Goal: Find specific page/section: Find specific page/section

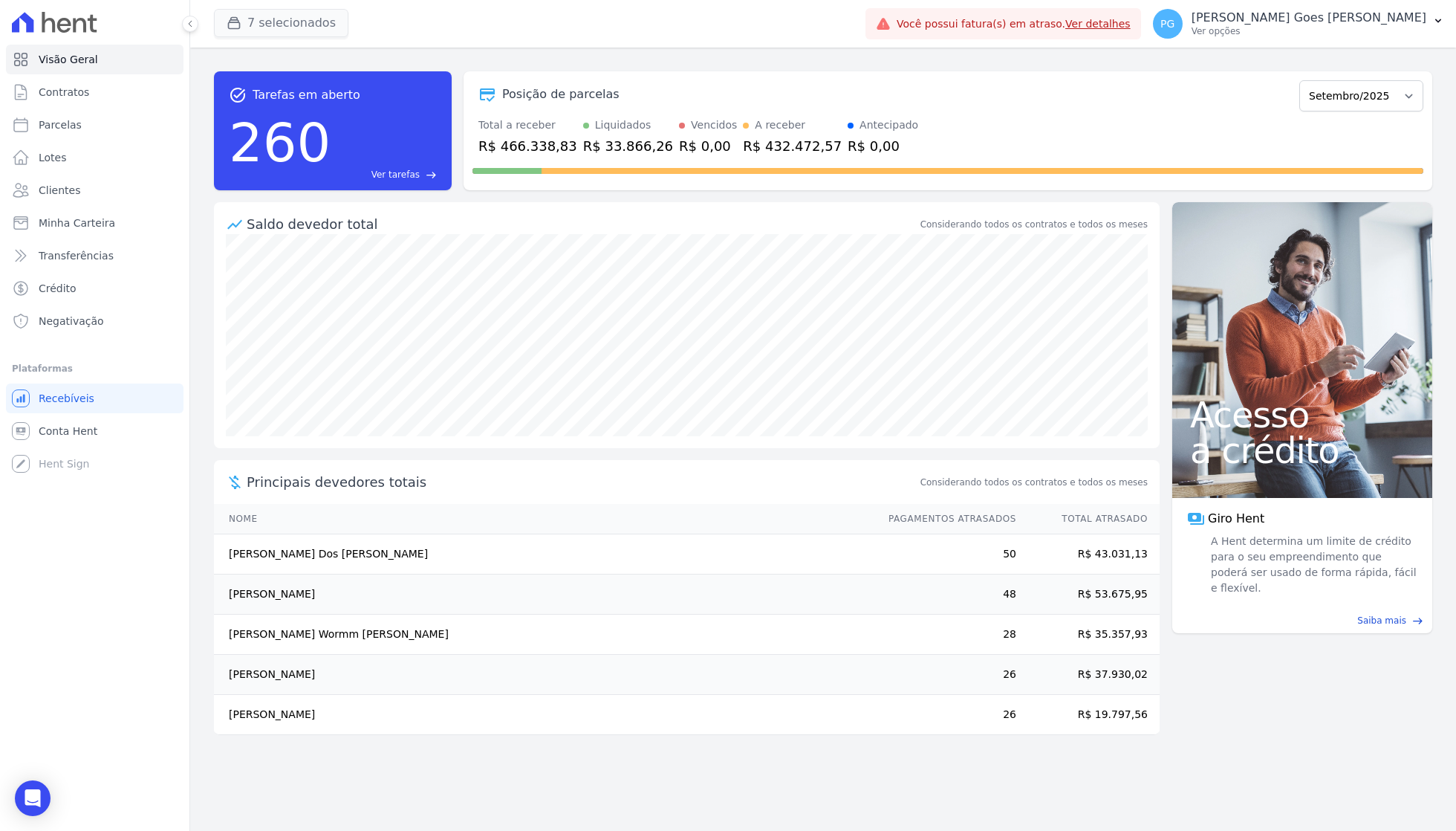
click at [263, 25] on button "7 selecionados" at bounding box center [281, 23] width 134 height 28
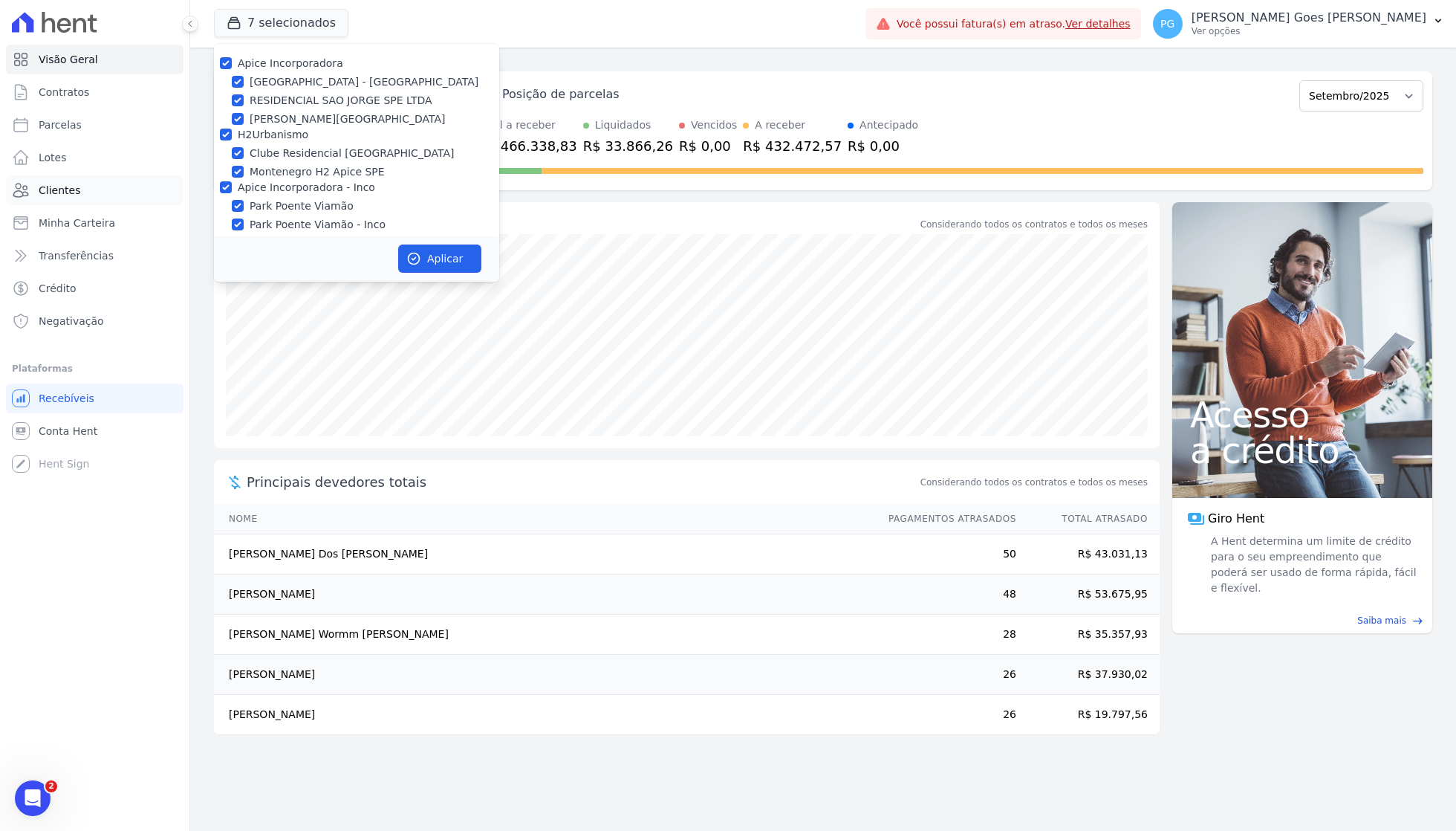
click at [60, 177] on link "Clientes" at bounding box center [95, 190] width 178 height 29
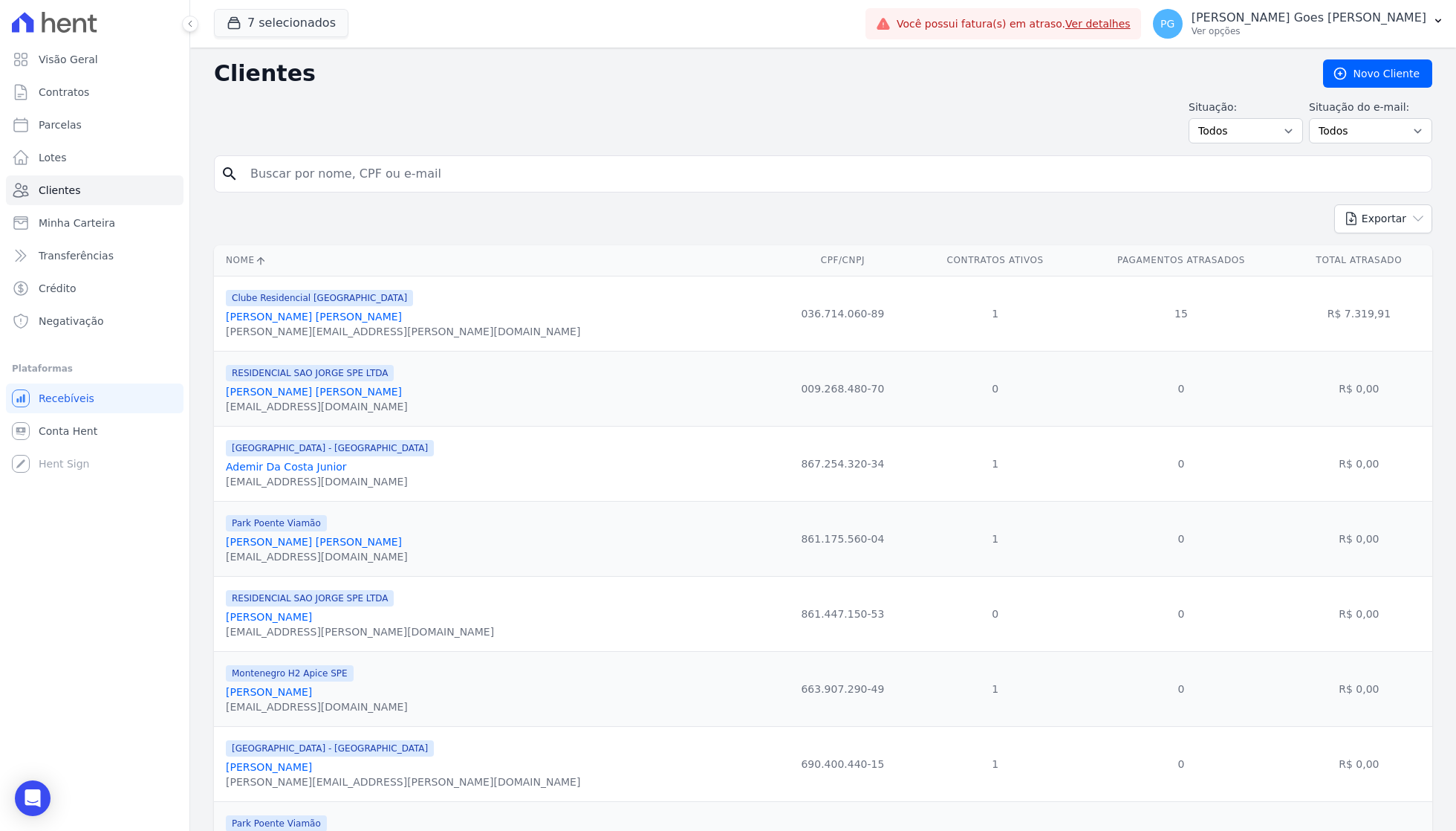
click at [304, 184] on input "search" at bounding box center [833, 173] width 1184 height 29
type input "maira"
click at [304, 182] on input "maira" at bounding box center [833, 173] width 1184 height 29
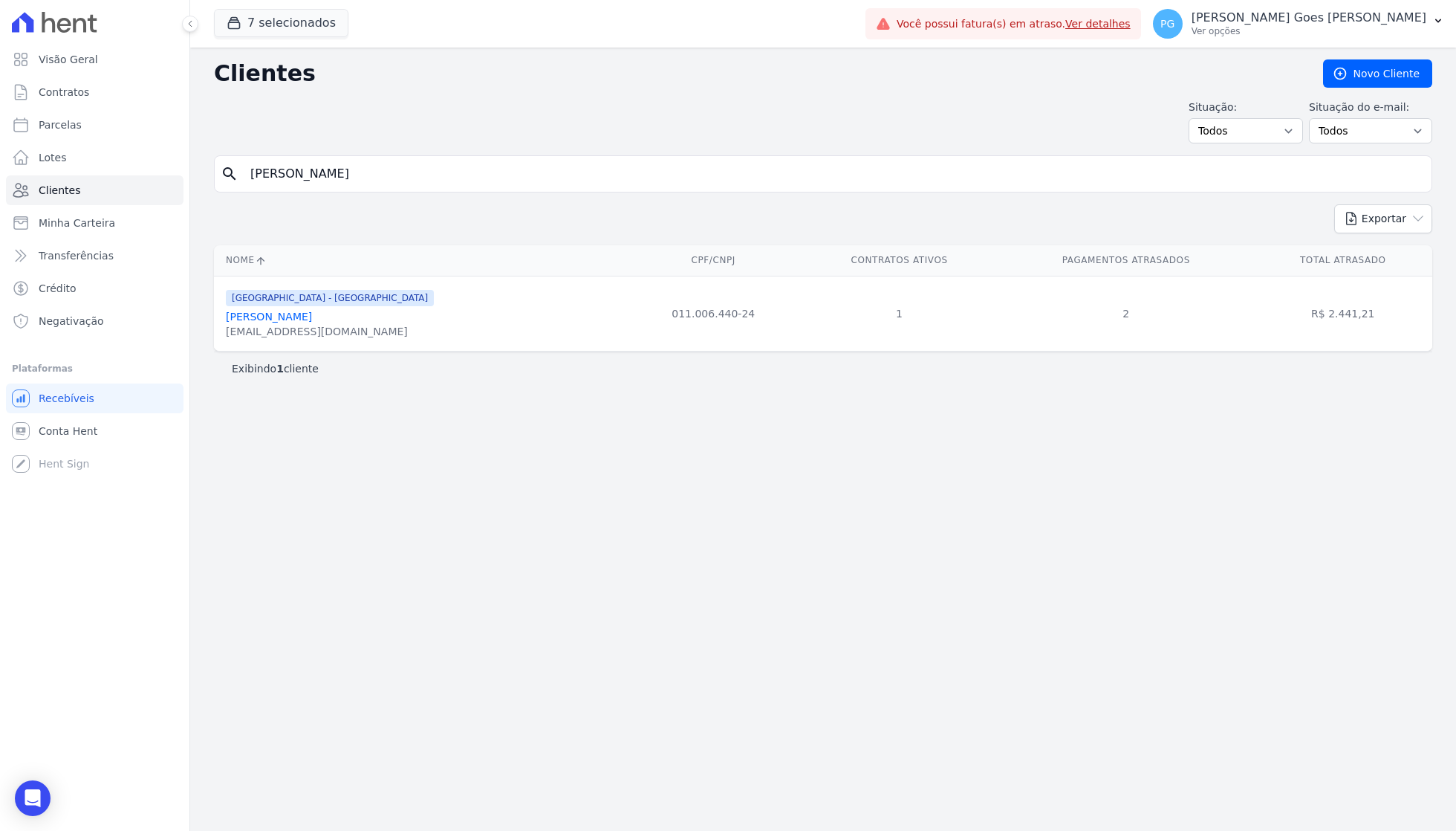
click at [304, 182] on input "maira" at bounding box center [833, 173] width 1184 height 29
type input "Maria con"
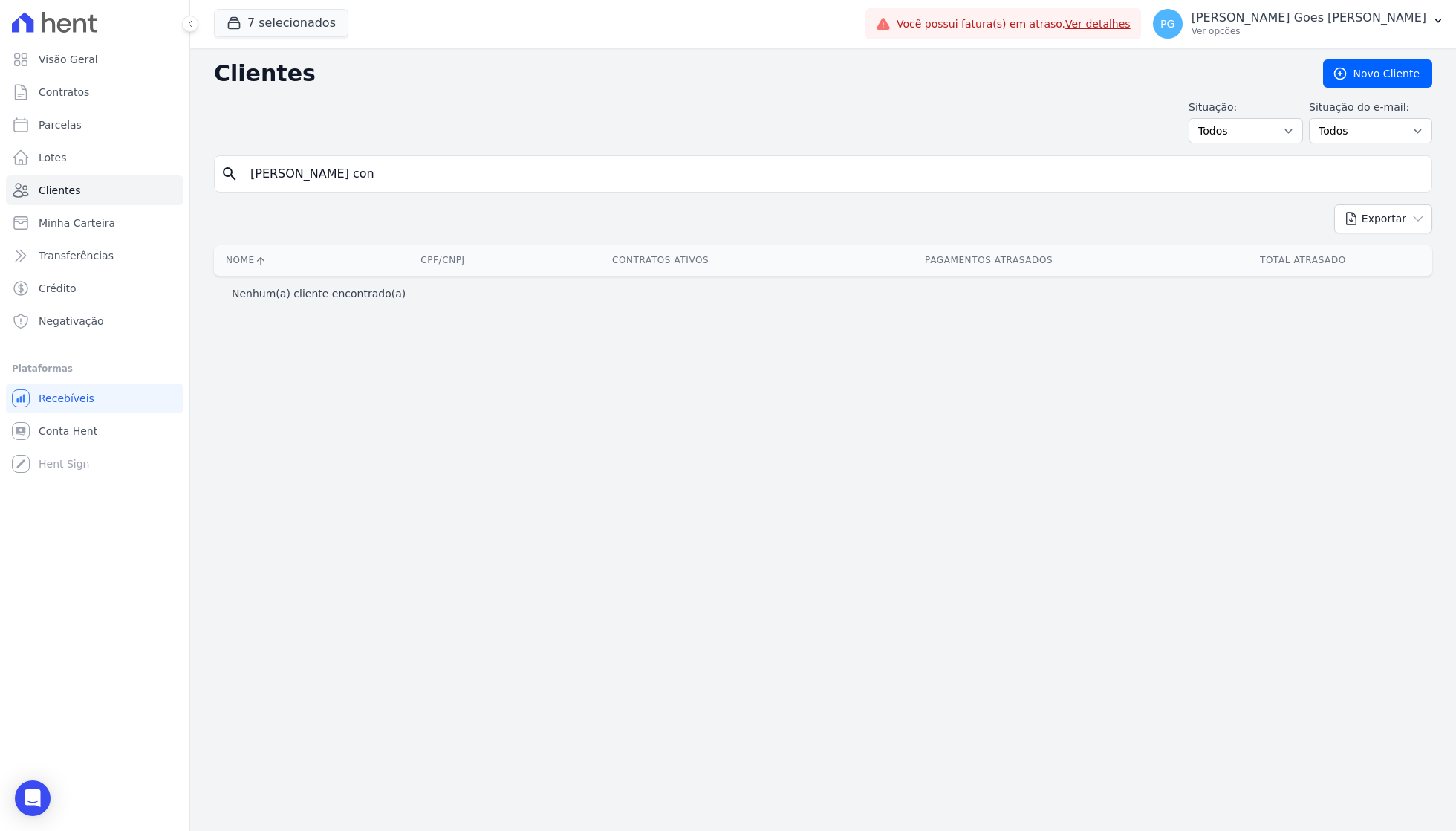
click at [448, 173] on input "Maria con" at bounding box center [833, 173] width 1184 height 29
type input "[PERSON_NAME]"
click at [448, 173] on input "Maria co" at bounding box center [833, 173] width 1184 height 29
type input "[PERSON_NAME]"
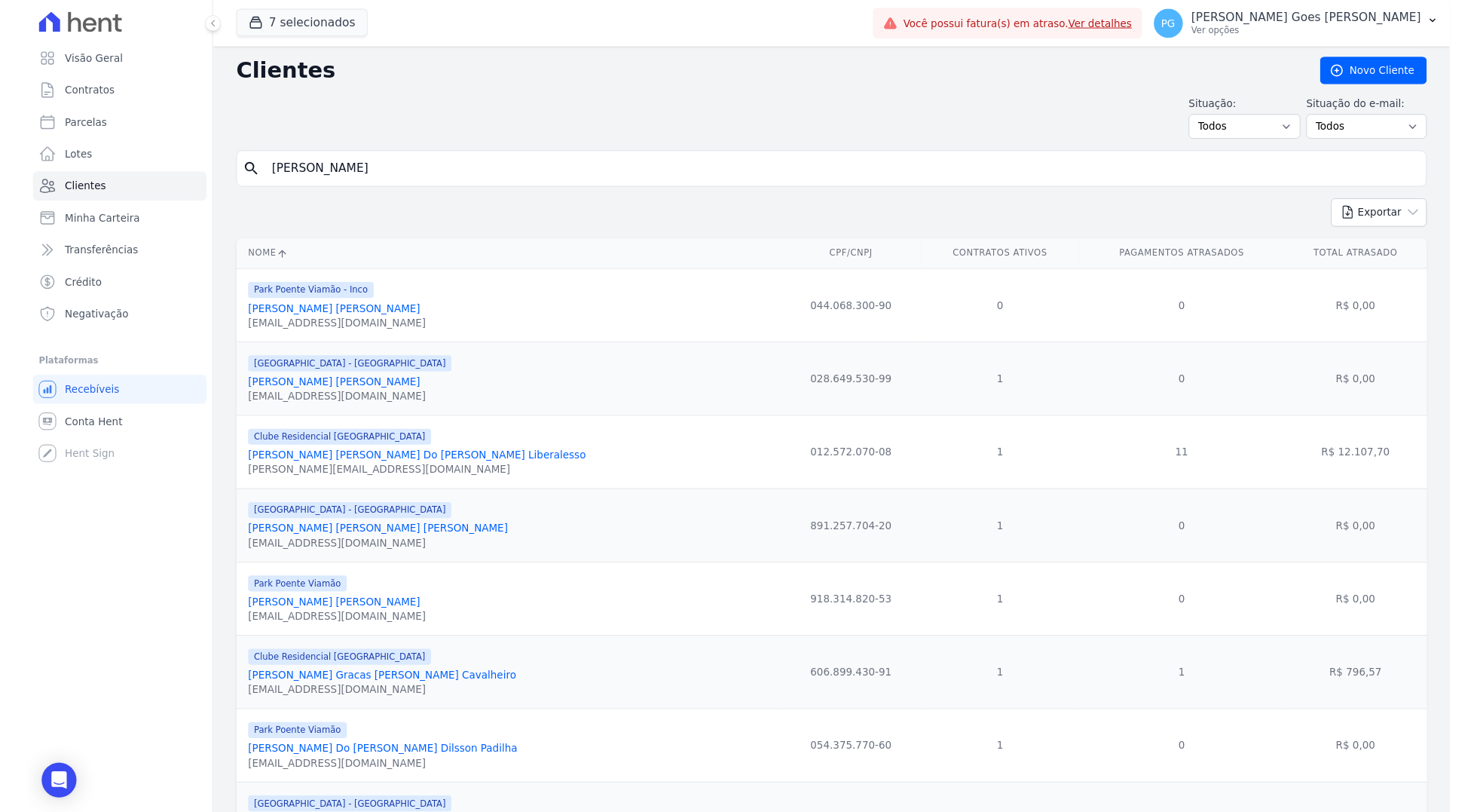
scroll to position [171, 0]
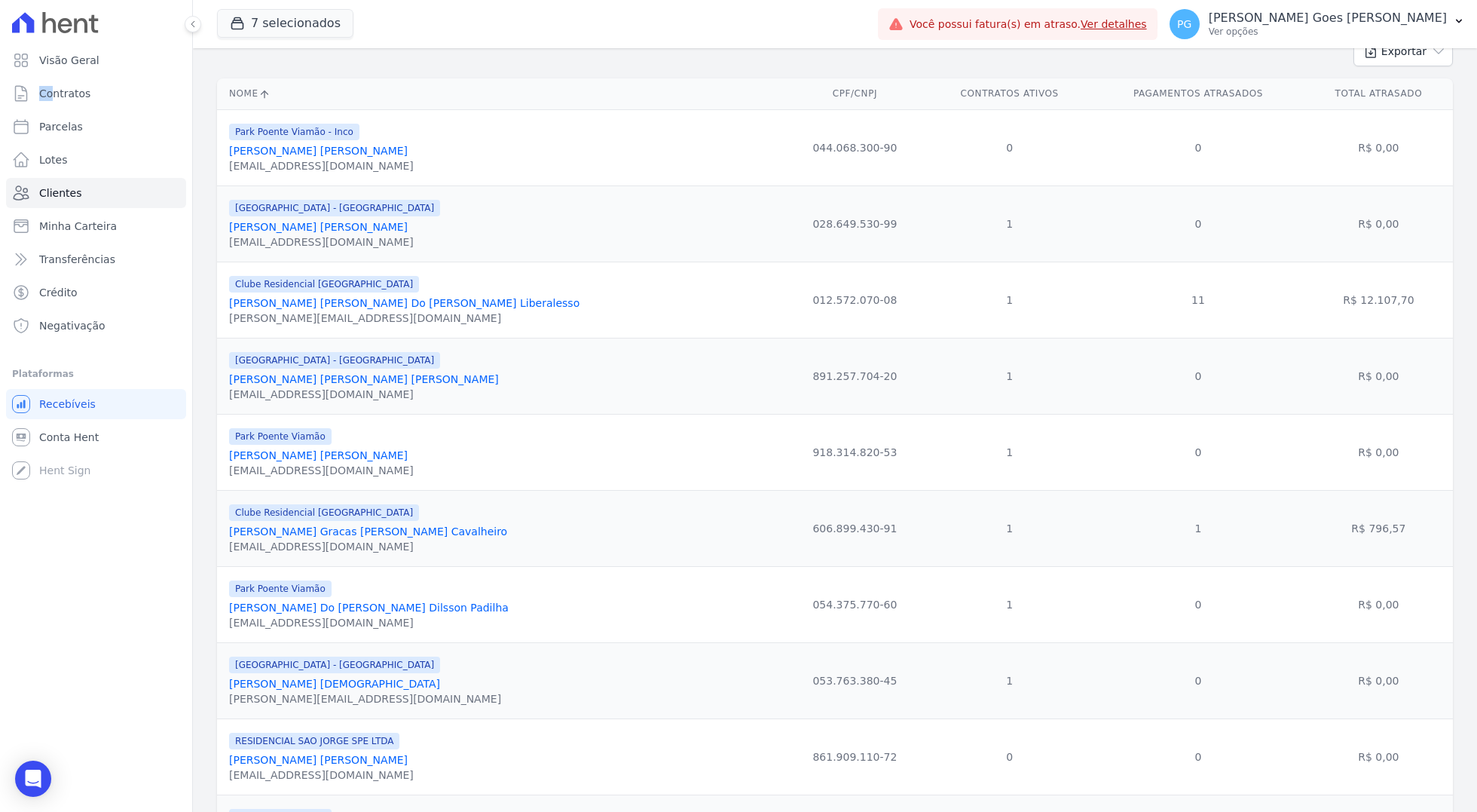
click at [392, 382] on link "[PERSON_NAME]" at bounding box center [364, 378] width 270 height 12
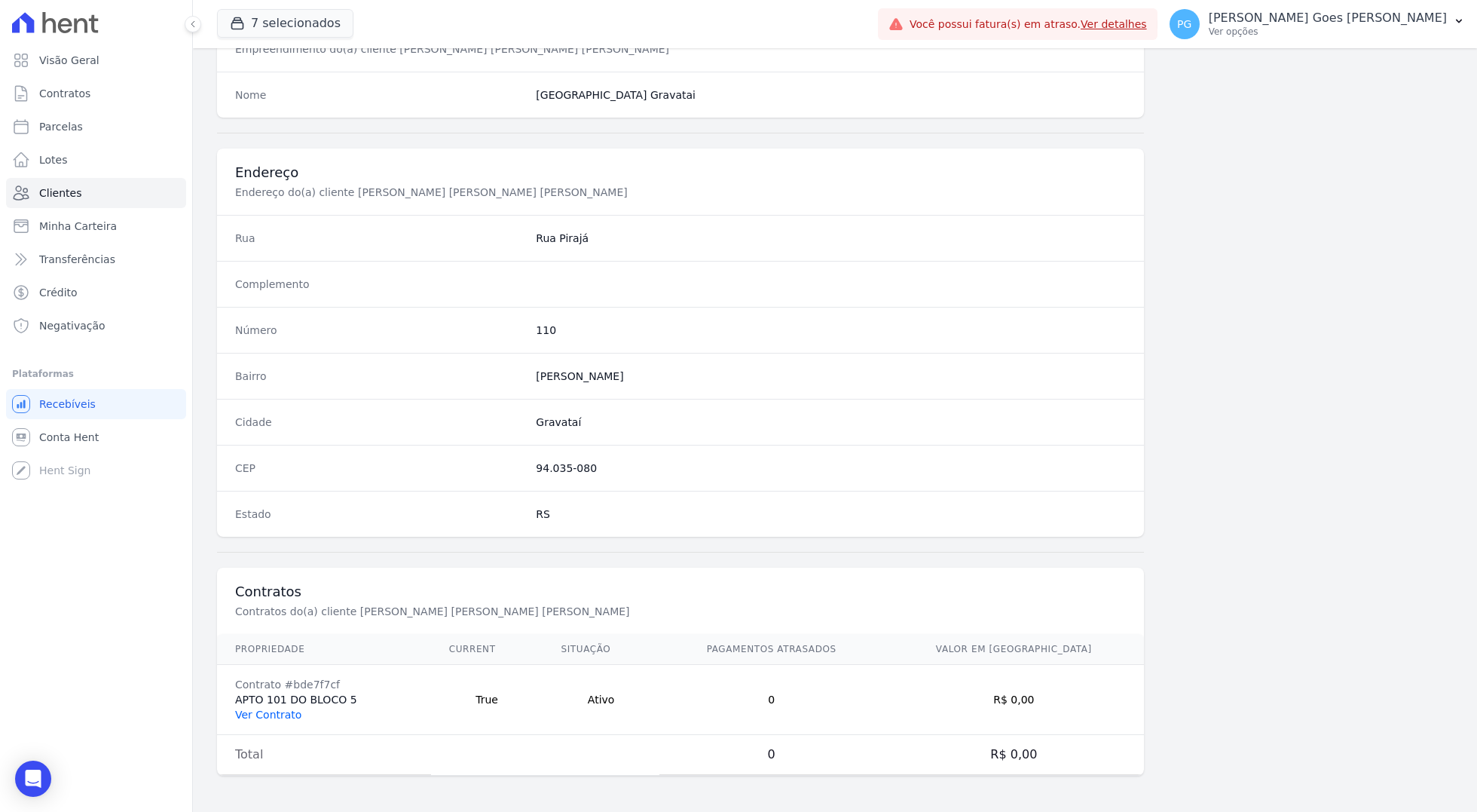
click at [275, 715] on link "Ver Contrato" at bounding box center [269, 714] width 67 height 12
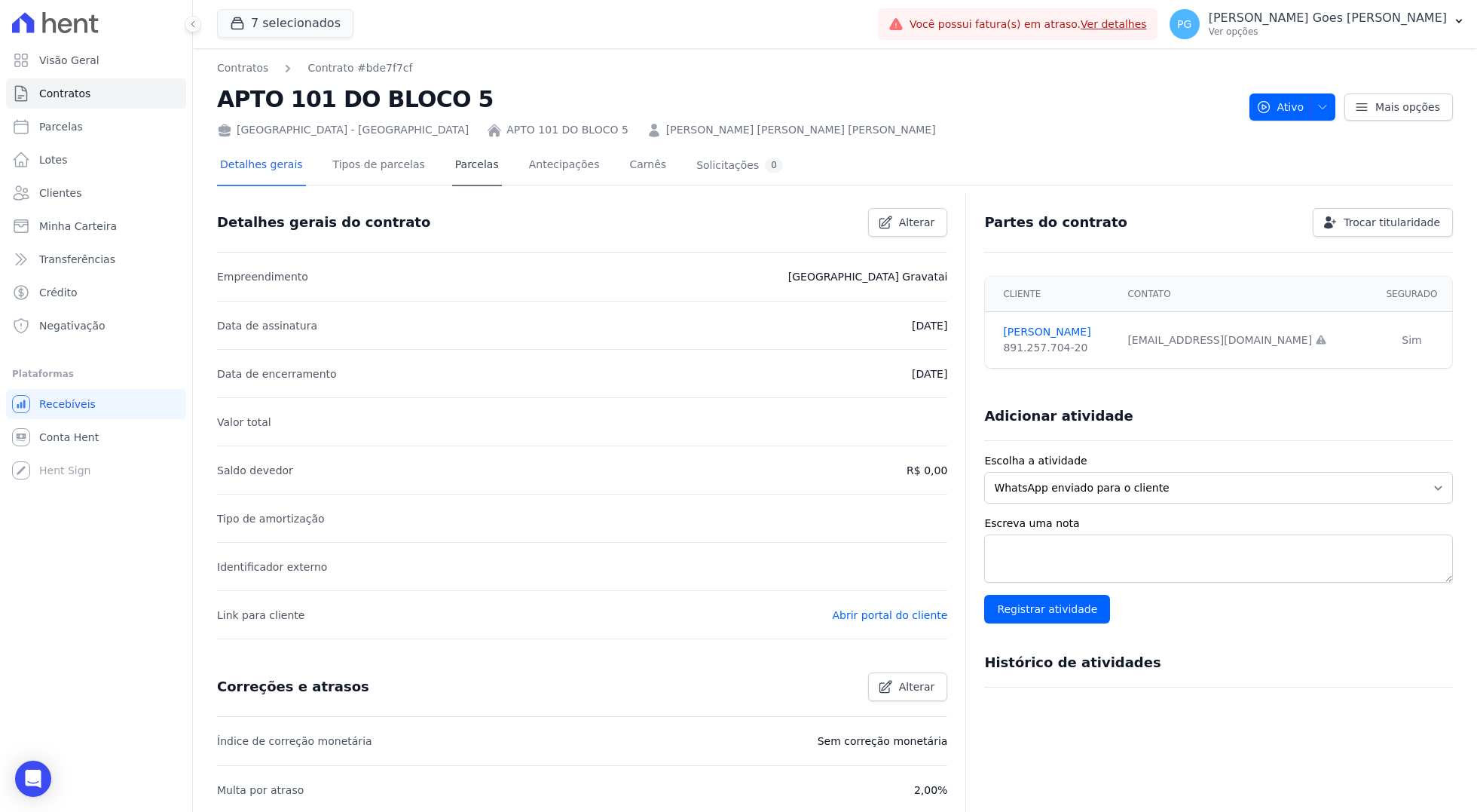
click at [472, 172] on link "Parcelas" at bounding box center [476, 166] width 50 height 40
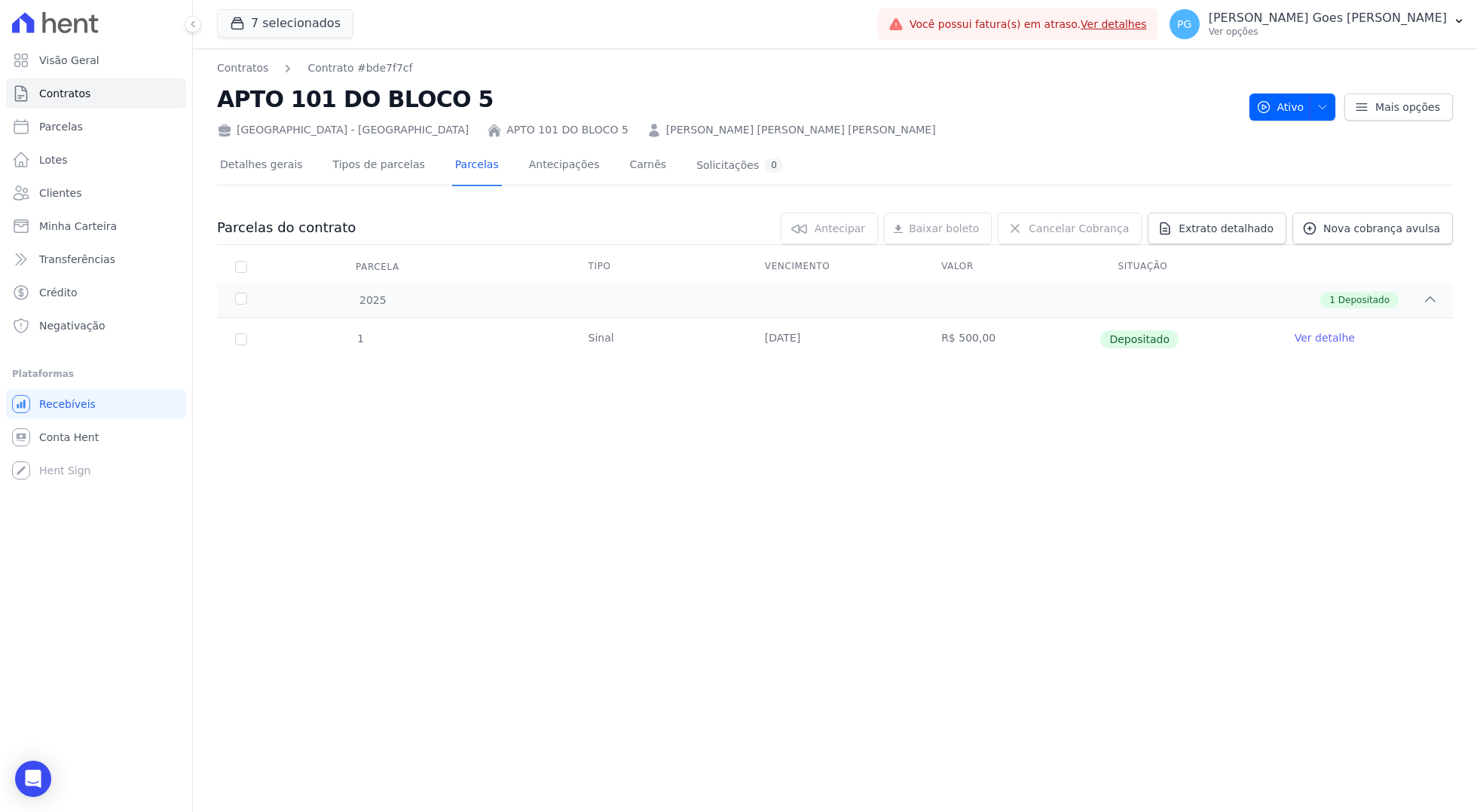
click at [725, 422] on div "Contratos Contrato #bde7f7cf APTO 101 DO BLOCO 5 [GEOGRAPHIC_DATA] - [GEOGRAPHI…" at bounding box center [835, 429] width 1284 height 763
click at [475, 292] on div "1 Depositado" at bounding box center [896, 300] width 1085 height 16
click at [429, 327] on tr "1 Sinal 31/07/2025 R$ 500,00 Depositado Ver detalhe" at bounding box center [835, 338] width 1236 height 42
click at [337, 337] on div "1" at bounding box center [359, 338] width 44 height 41
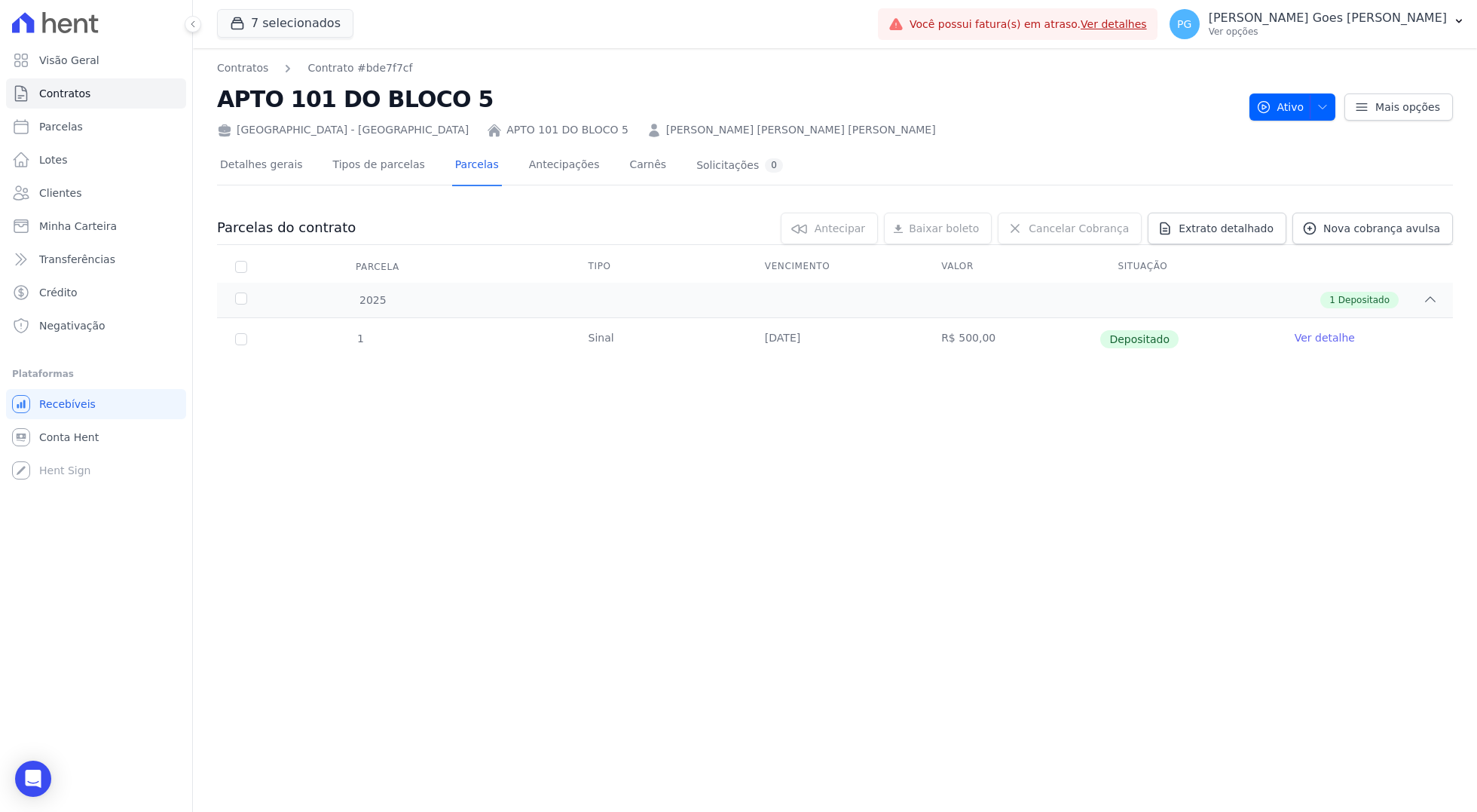
click at [1206, 490] on div "Contratos Contrato #bde7f7cf APTO 101 DO BLOCO 5 [GEOGRAPHIC_DATA] - [GEOGRAPHI…" at bounding box center [835, 429] width 1284 height 763
click at [549, 426] on div "Contratos Contrato #bde7f7cf APTO 101 DO BLOCO 5 [GEOGRAPHIC_DATA] - [GEOGRAPHI…" at bounding box center [835, 429] width 1284 height 763
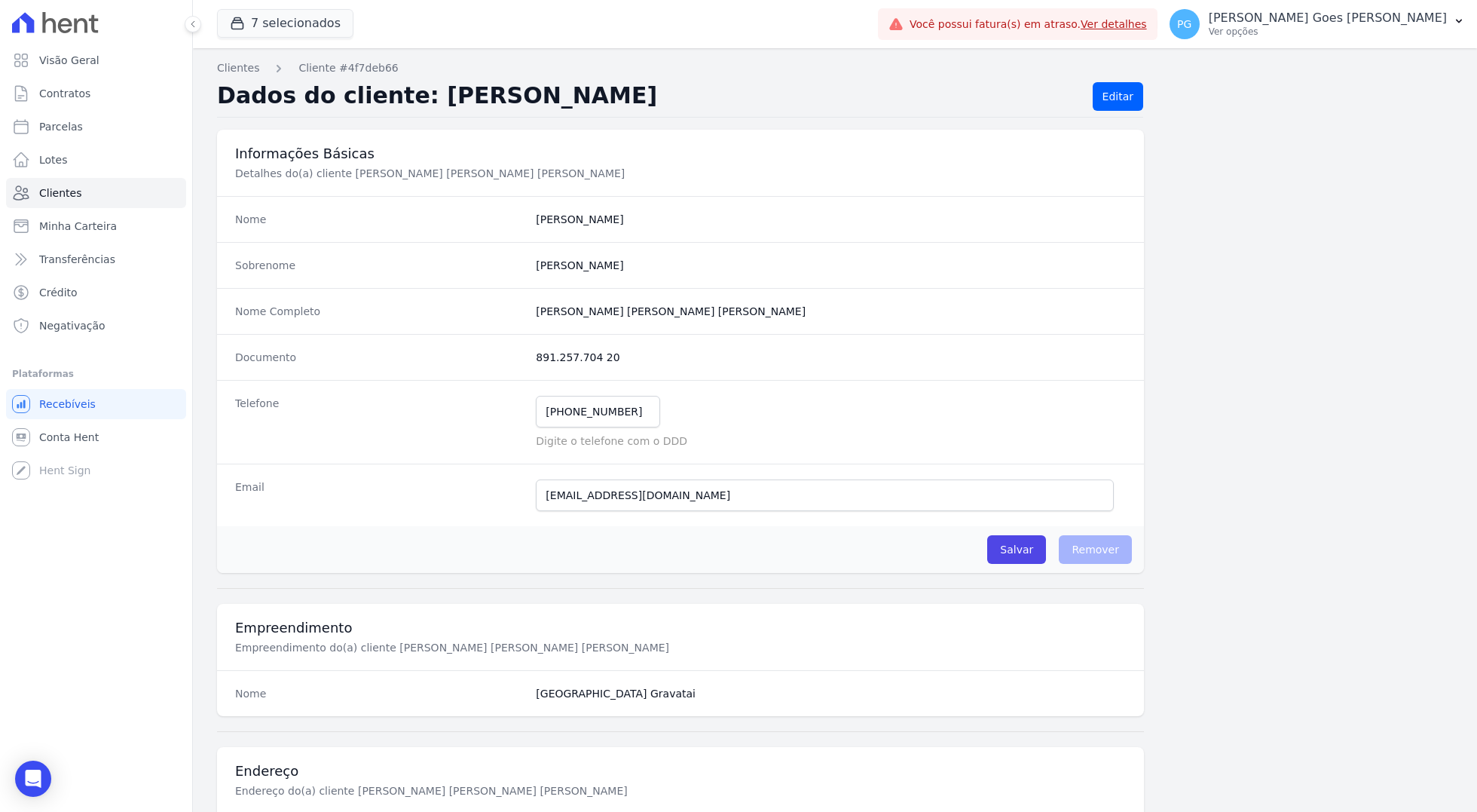
click at [1304, 427] on div "Informações Básicas Detalhes do(a) cliente Maria Da Conceição De Andrade Paula …" at bounding box center [835, 764] width 1236 height 1269
click at [1288, 414] on div "Informações Básicas Detalhes do(a) cliente Maria Da Conceição De Andrade Paula …" at bounding box center [835, 764] width 1236 height 1269
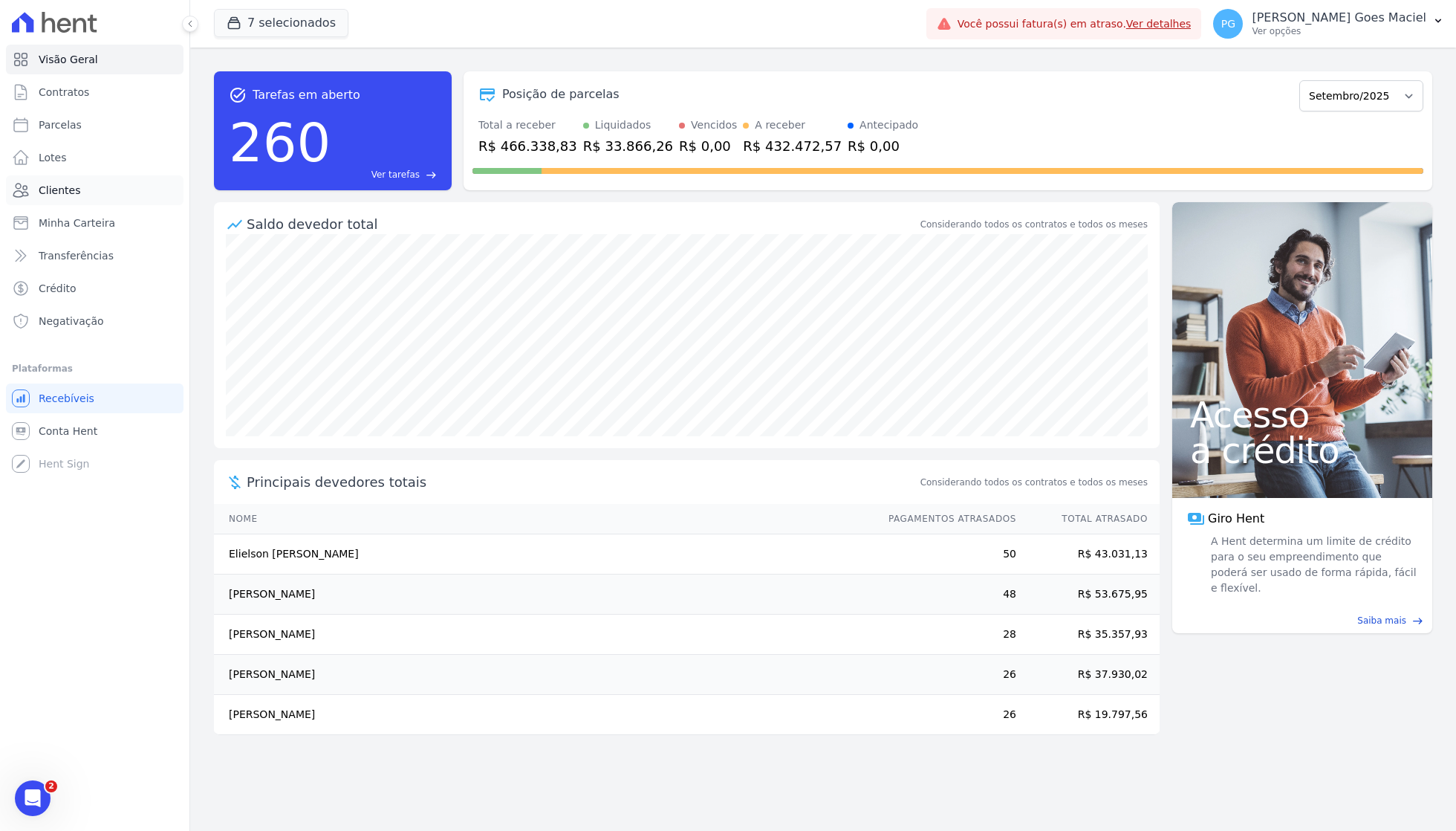
click at [84, 186] on link "Clientes" at bounding box center [95, 190] width 178 height 29
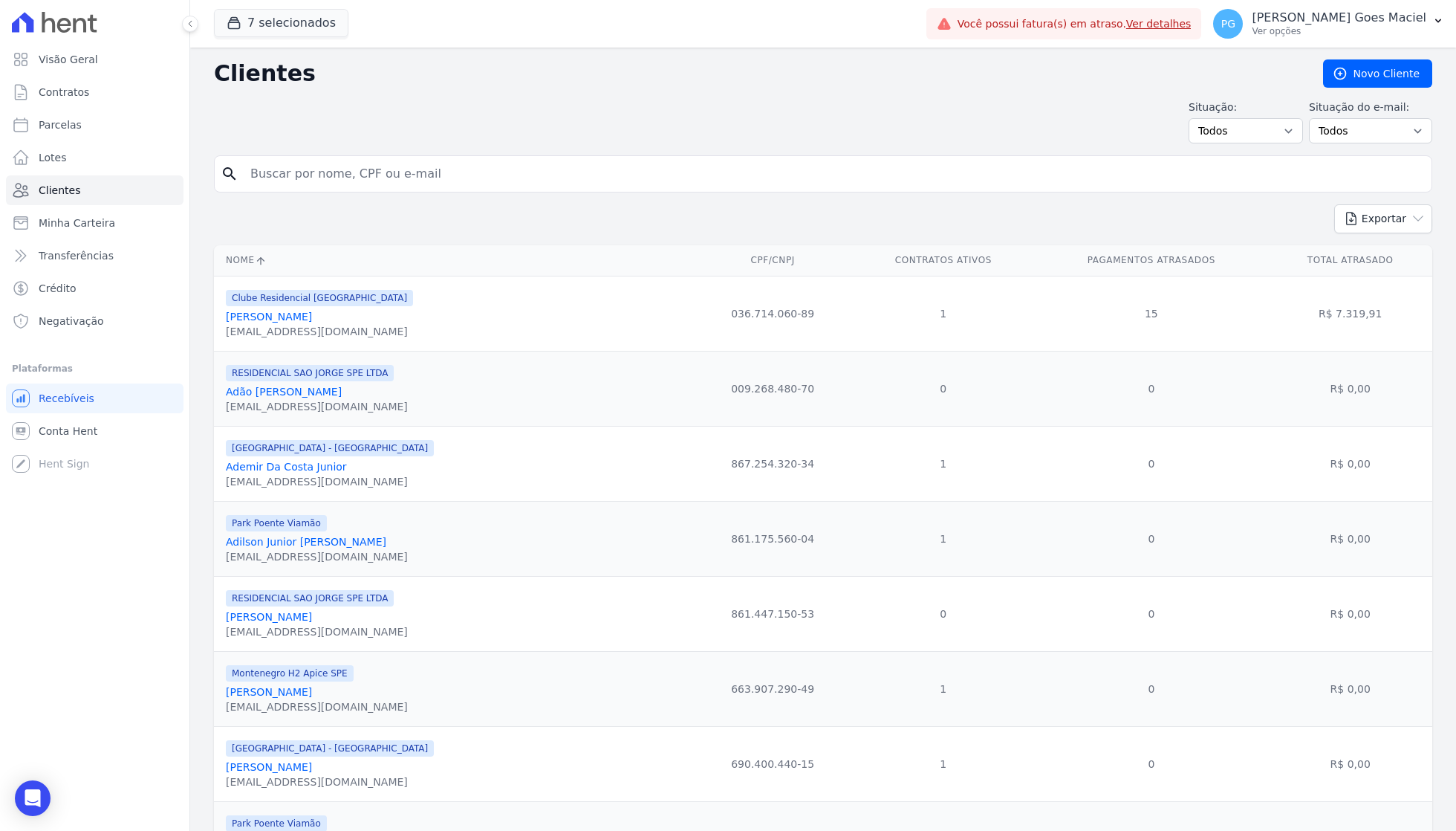
click at [291, 186] on input "search" at bounding box center [833, 173] width 1184 height 29
type input "[PERSON_NAME]"
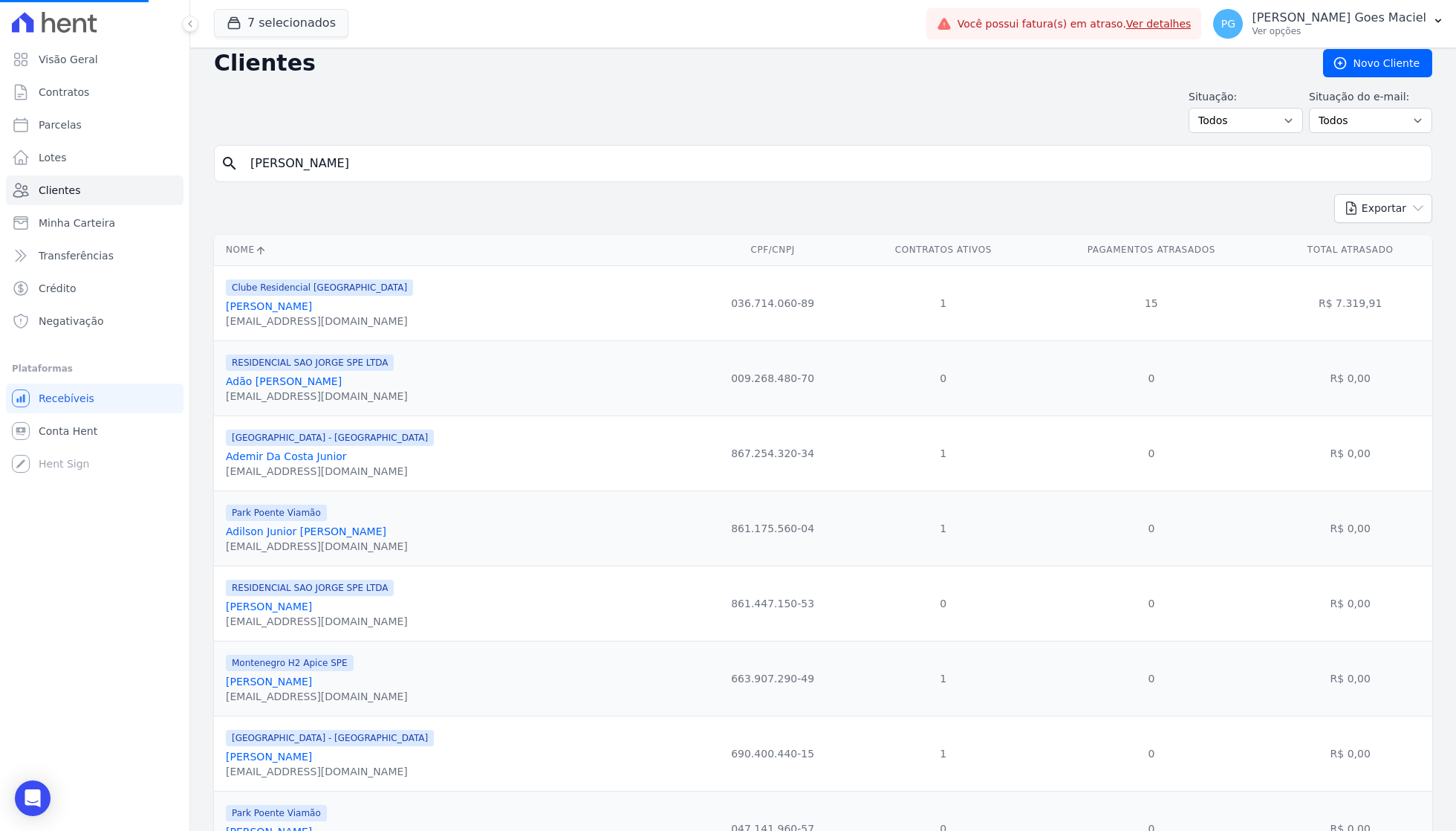
scroll to position [12, 0]
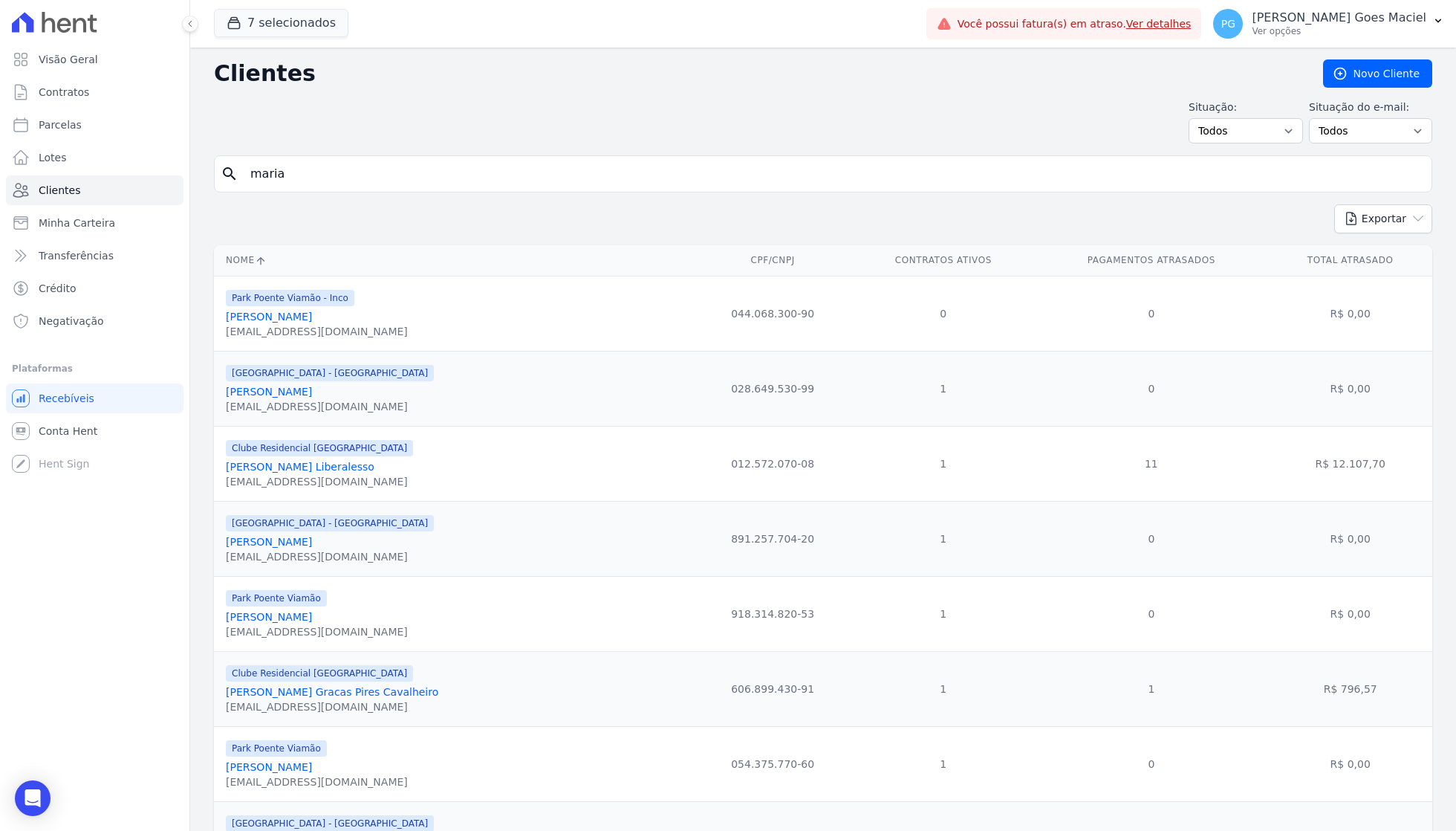
click at [312, 536] on link "[PERSON_NAME]" at bounding box center [269, 541] width 86 height 12
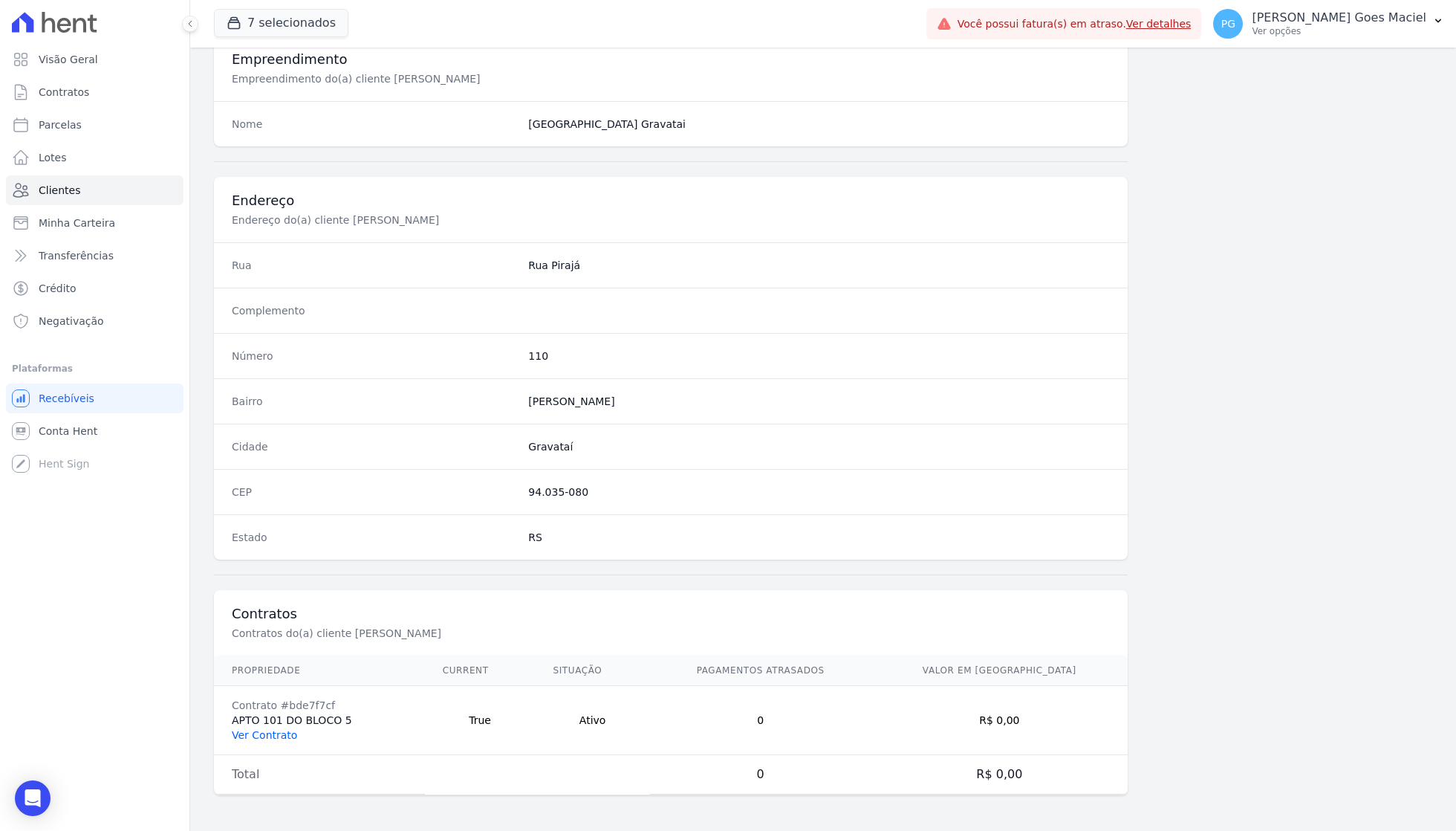
scroll to position [566, 0]
click at [246, 731] on link "Ver Contrato" at bounding box center [265, 734] width 66 height 12
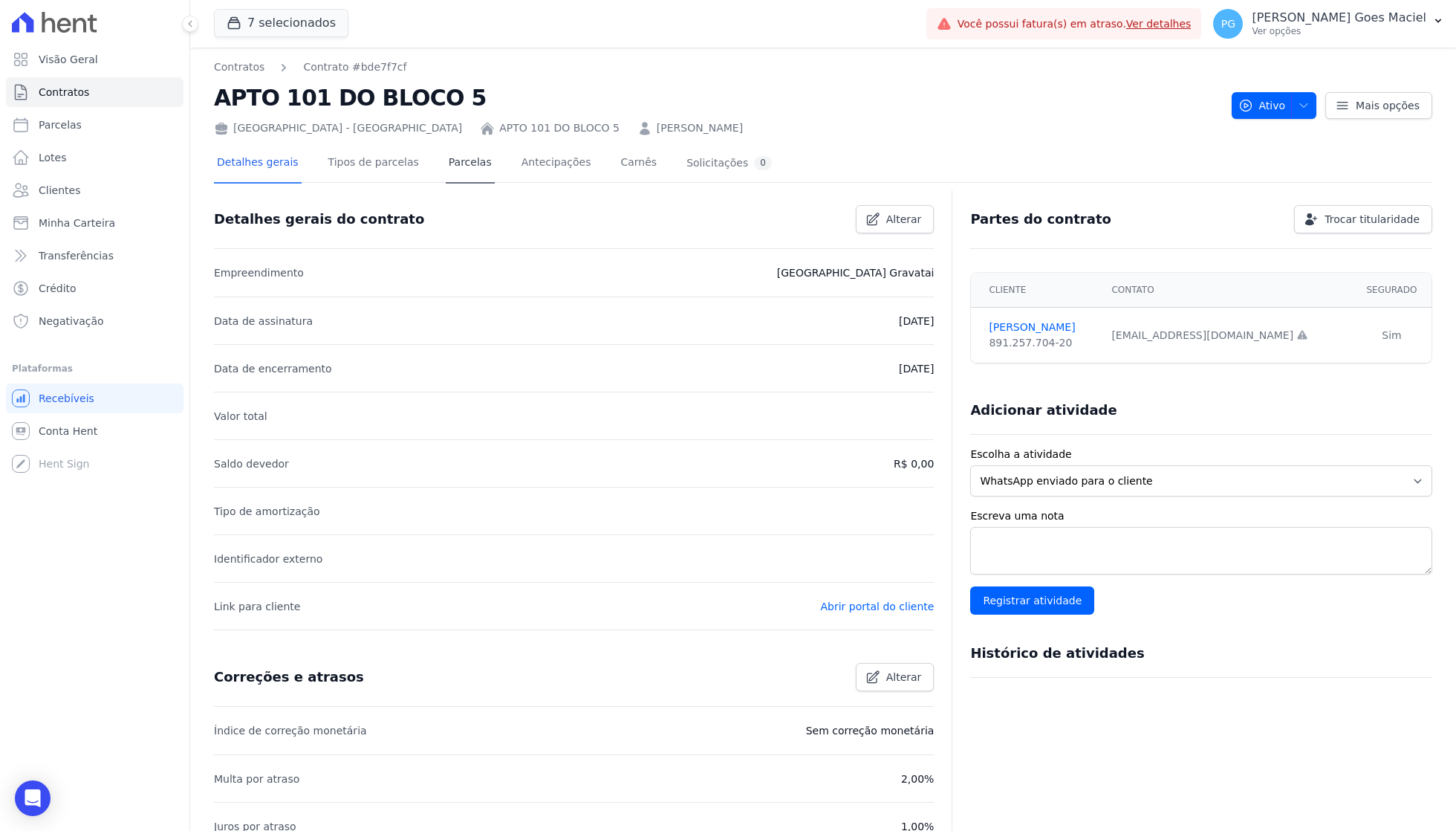
click at [459, 168] on link "Parcelas" at bounding box center [470, 164] width 49 height 39
click at [455, 156] on link "Parcelas" at bounding box center [470, 164] width 49 height 39
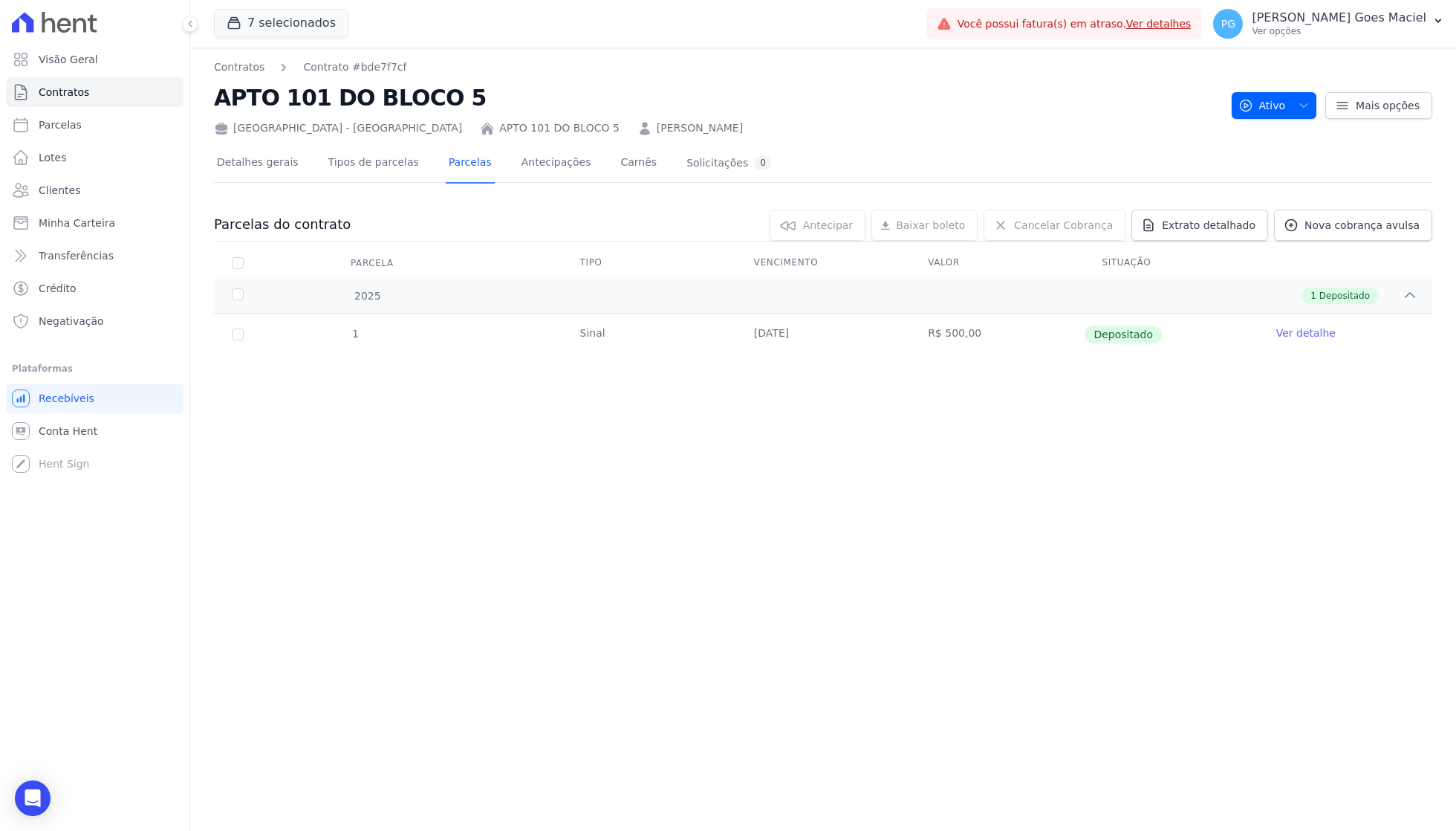
click at [1147, 598] on div "Contratos Contrato #bde7f7cf APTO 101 DO BLOCO 5 [GEOGRAPHIC_DATA] - [GEOGRAPHI…" at bounding box center [823, 439] width 1266 height 783
click at [52, 63] on span "Visão Geral" at bounding box center [68, 59] width 60 height 15
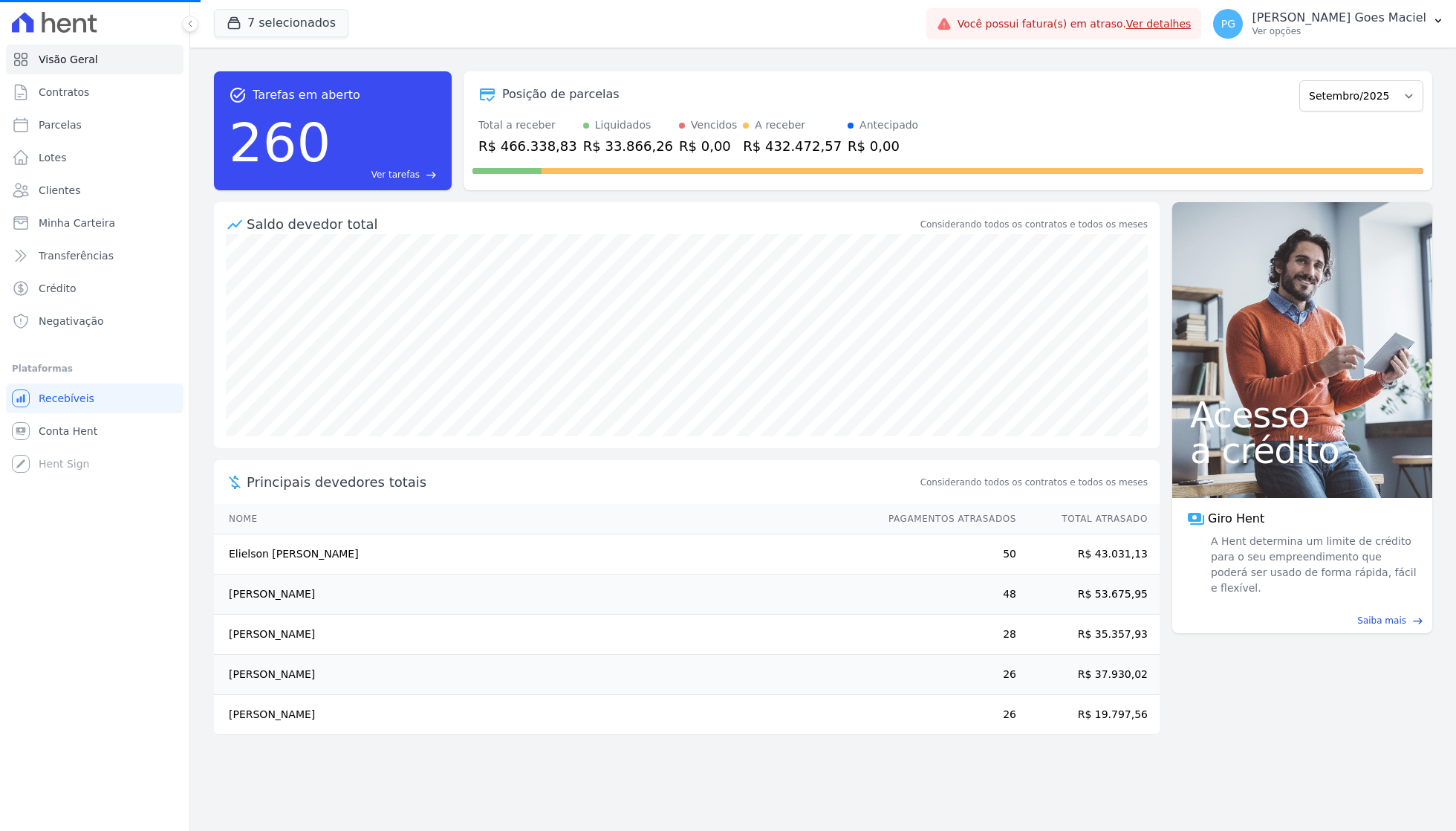
click at [1024, 123] on div "Total a receber R$ 466.338,83 Liquidados R$ 33.866,26 Vencidos R$ 0,00 A recebe…" at bounding box center [947, 136] width 951 height 38
